Goal: Task Accomplishment & Management: Manage account settings

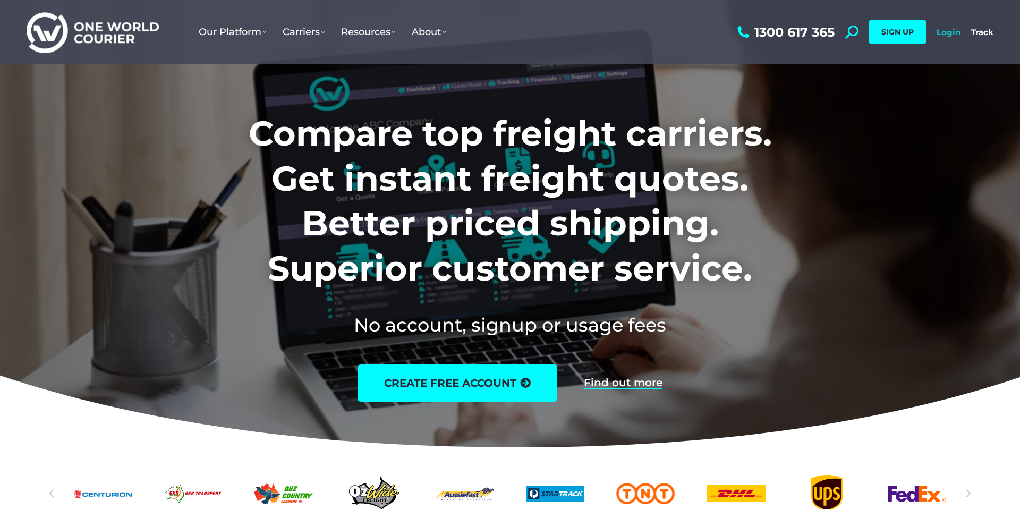
click at [946, 32] on link "Login" at bounding box center [948, 32] width 24 height 10
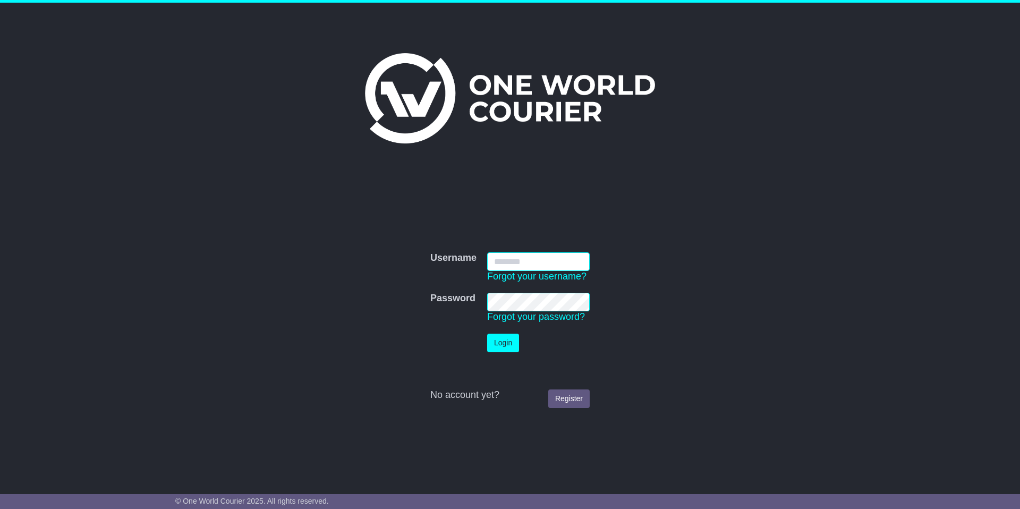
type input "**********"
drag, startPoint x: 497, startPoint y: 344, endPoint x: 511, endPoint y: 353, distance: 17.7
click at [497, 344] on button "Login" at bounding box center [503, 343] width 32 height 19
